Goal: Task Accomplishment & Management: Use online tool/utility

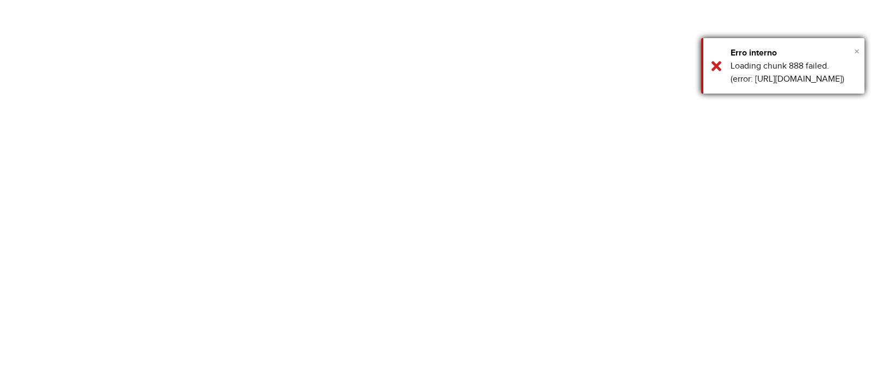
click at [856, 50] on span "×" at bounding box center [856, 51] width 5 height 12
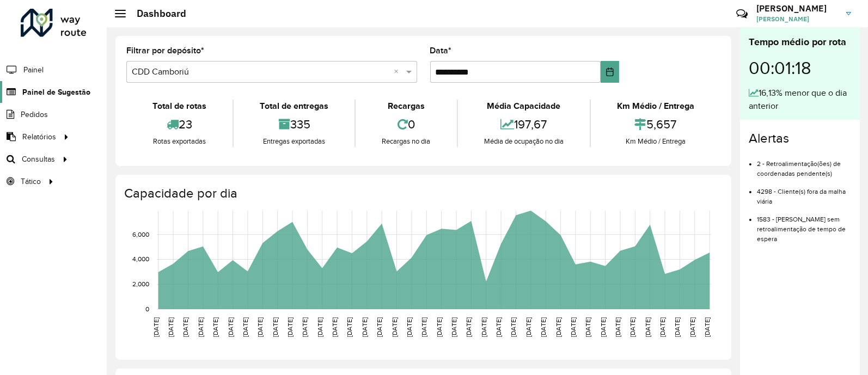
click at [49, 96] on span "Painel de Sugestão" at bounding box center [56, 92] width 68 height 11
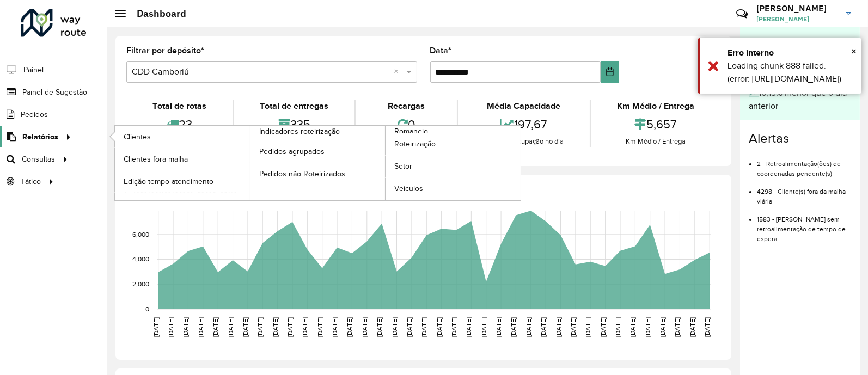
click at [45, 134] on span "Relatórios" at bounding box center [40, 136] width 36 height 11
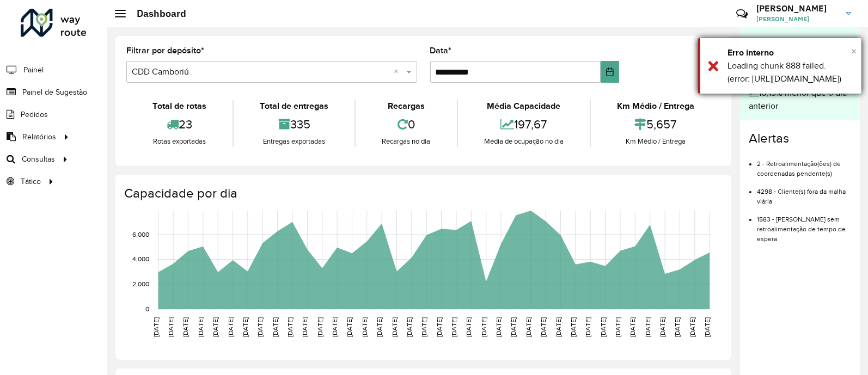
click at [853, 49] on span "×" at bounding box center [853, 51] width 5 height 12
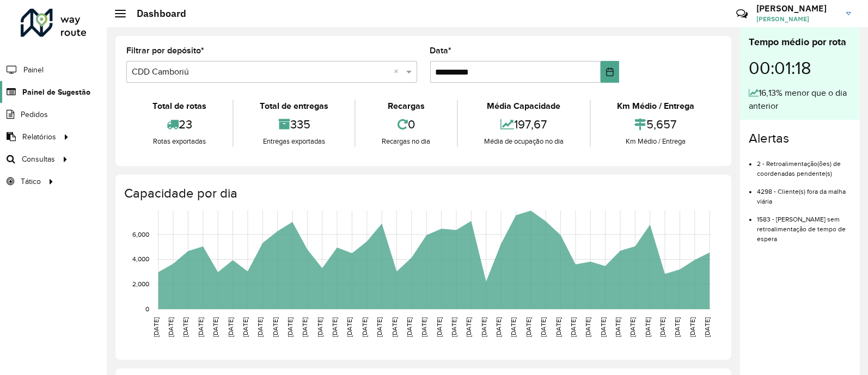
click at [36, 95] on span "Painel de Sugestão" at bounding box center [56, 92] width 68 height 11
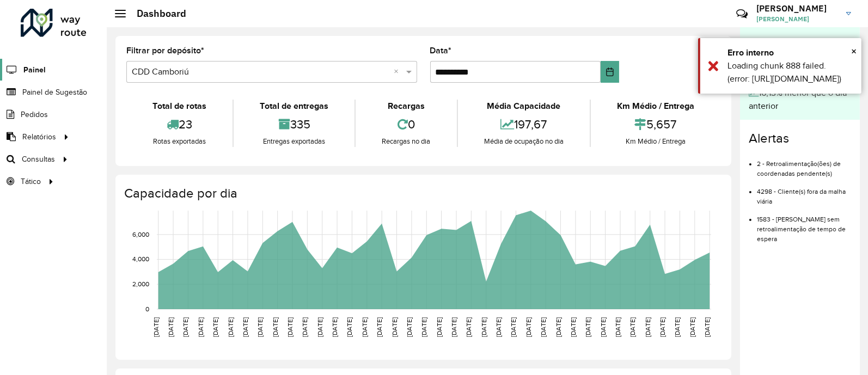
click at [21, 66] on icon at bounding box center [10, 69] width 21 height 9
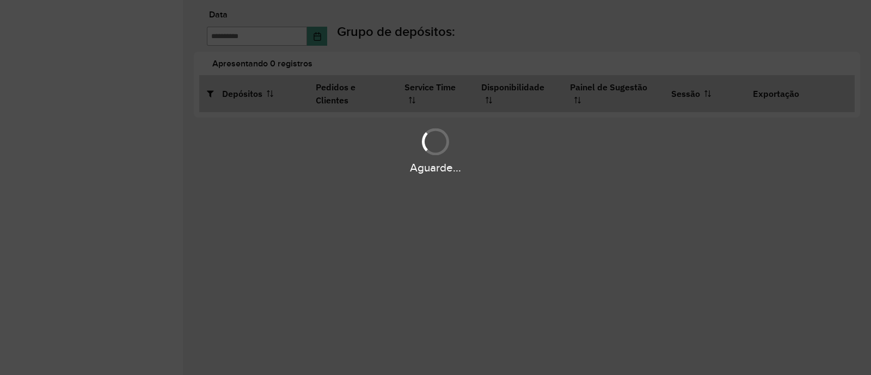
type input "**********"
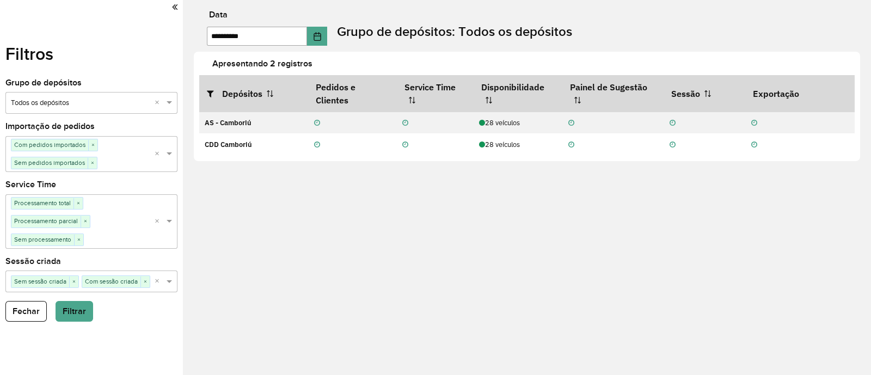
click at [174, 6] on icon at bounding box center [174, 7] width 5 height 10
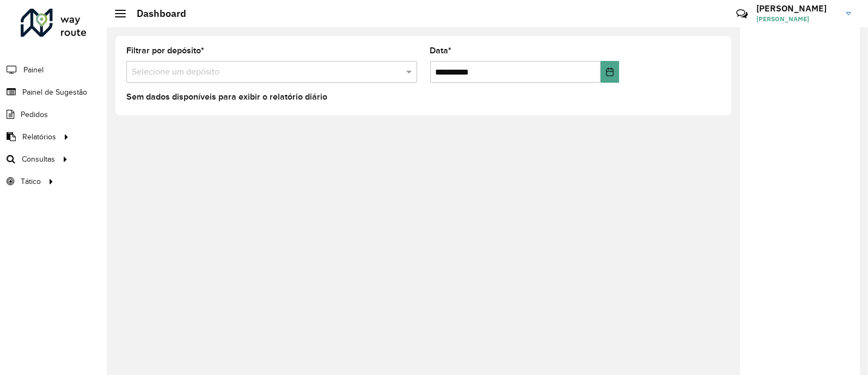
click at [219, 64] on div "Selecione um depósito" at bounding box center [271, 72] width 291 height 22
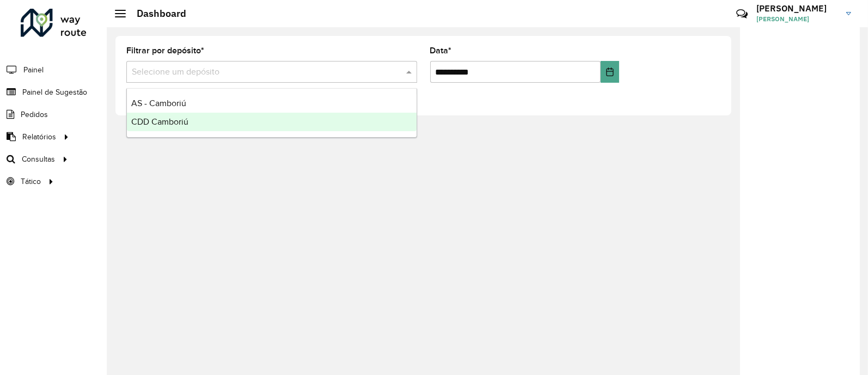
click at [174, 121] on span "CDD Camboriú" at bounding box center [159, 121] width 57 height 9
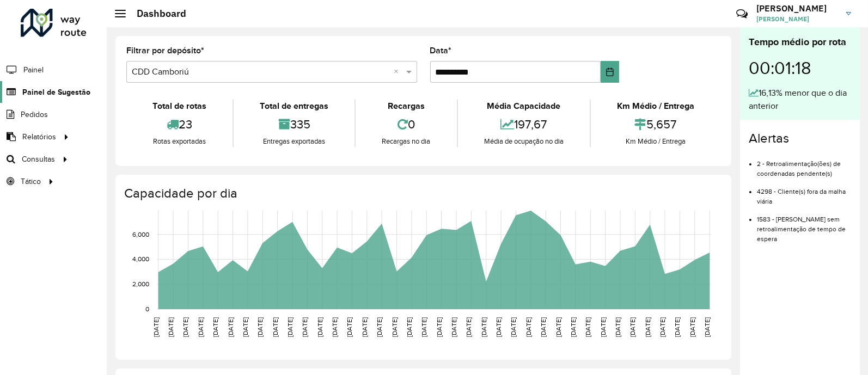
click at [48, 93] on span "Painel de Sugestão" at bounding box center [56, 92] width 68 height 11
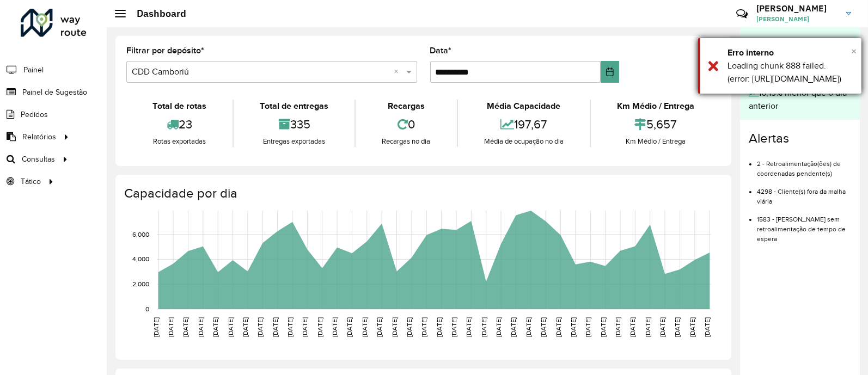
click at [851, 53] on span "×" at bounding box center [853, 51] width 5 height 12
